Goal: Navigation & Orientation: Find specific page/section

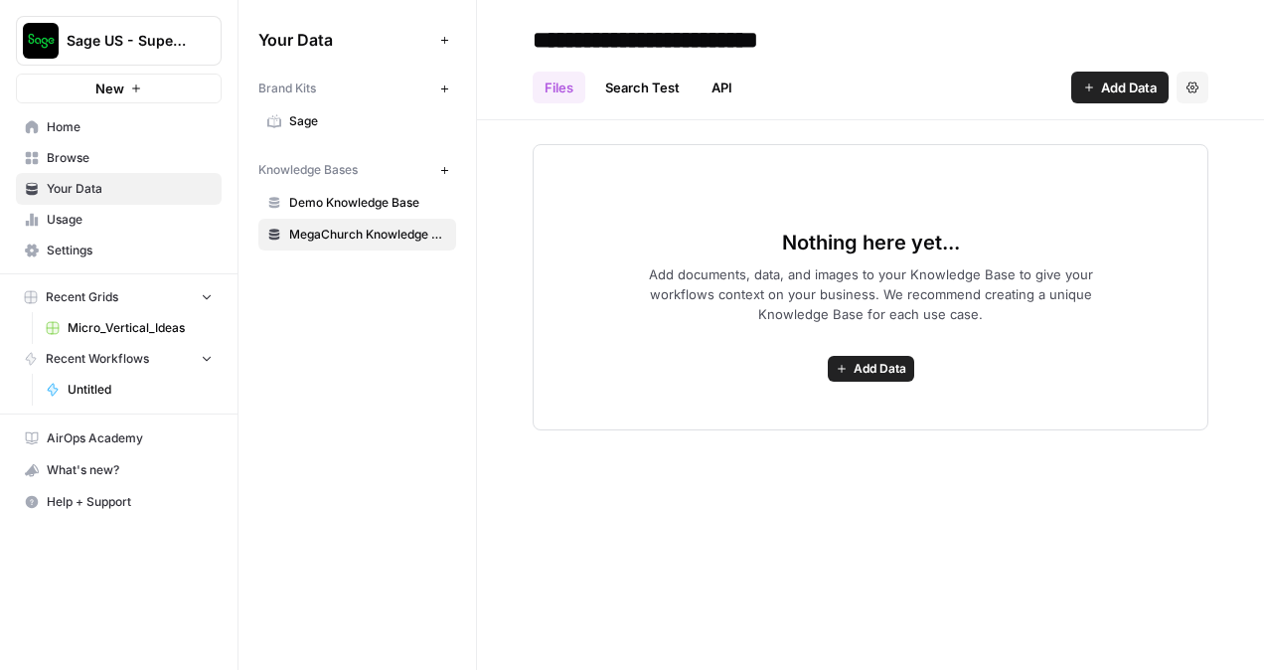
click at [347, 199] on span "Demo Knowledge Base" at bounding box center [368, 203] width 158 height 18
click at [335, 227] on span "MegaChurch Knowledge Base" at bounding box center [368, 235] width 158 height 18
